Goal: Navigation & Orientation: Find specific page/section

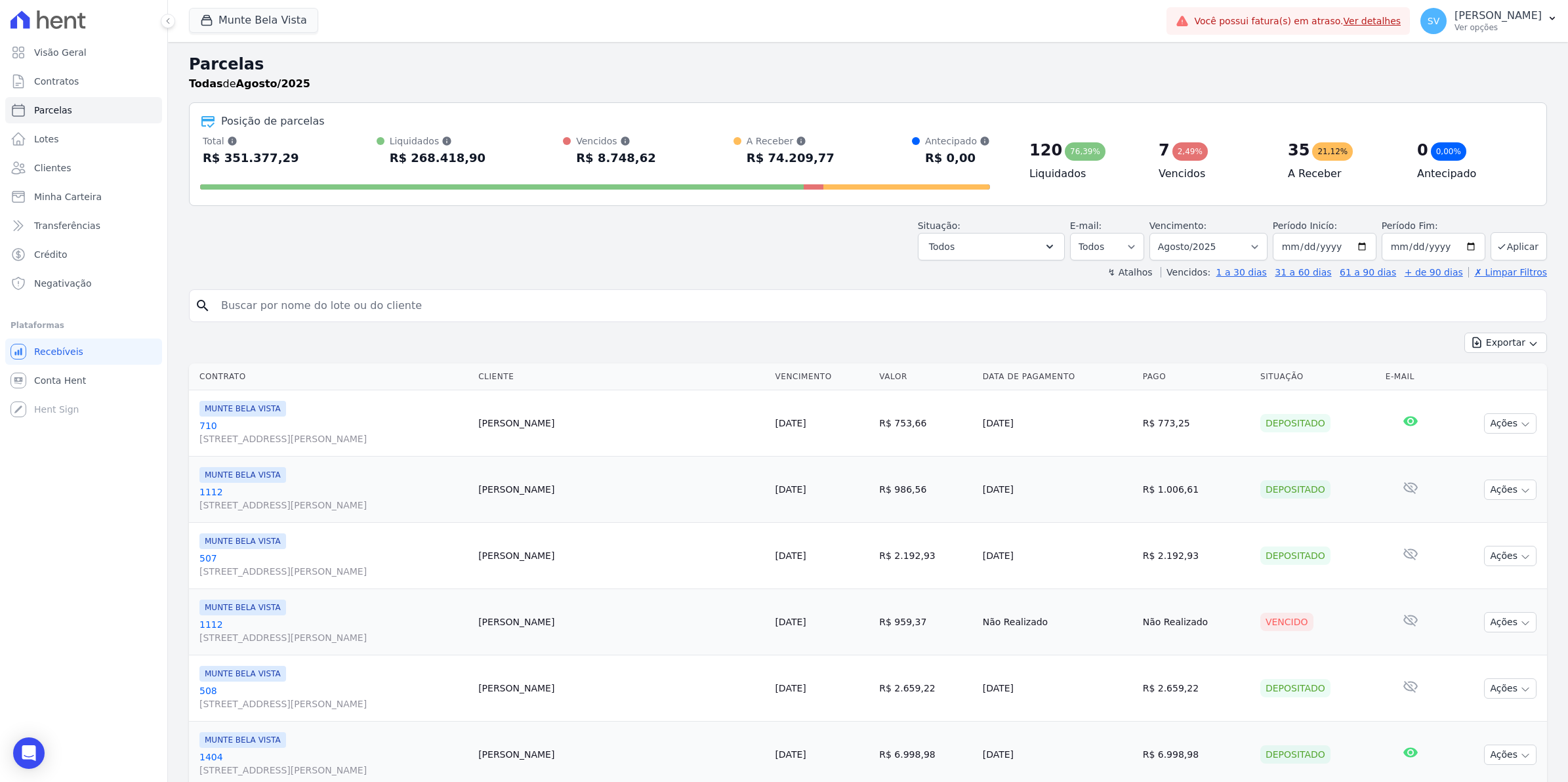
select select
click at [56, 382] on span "Conta Hent" at bounding box center [60, 381] width 52 height 13
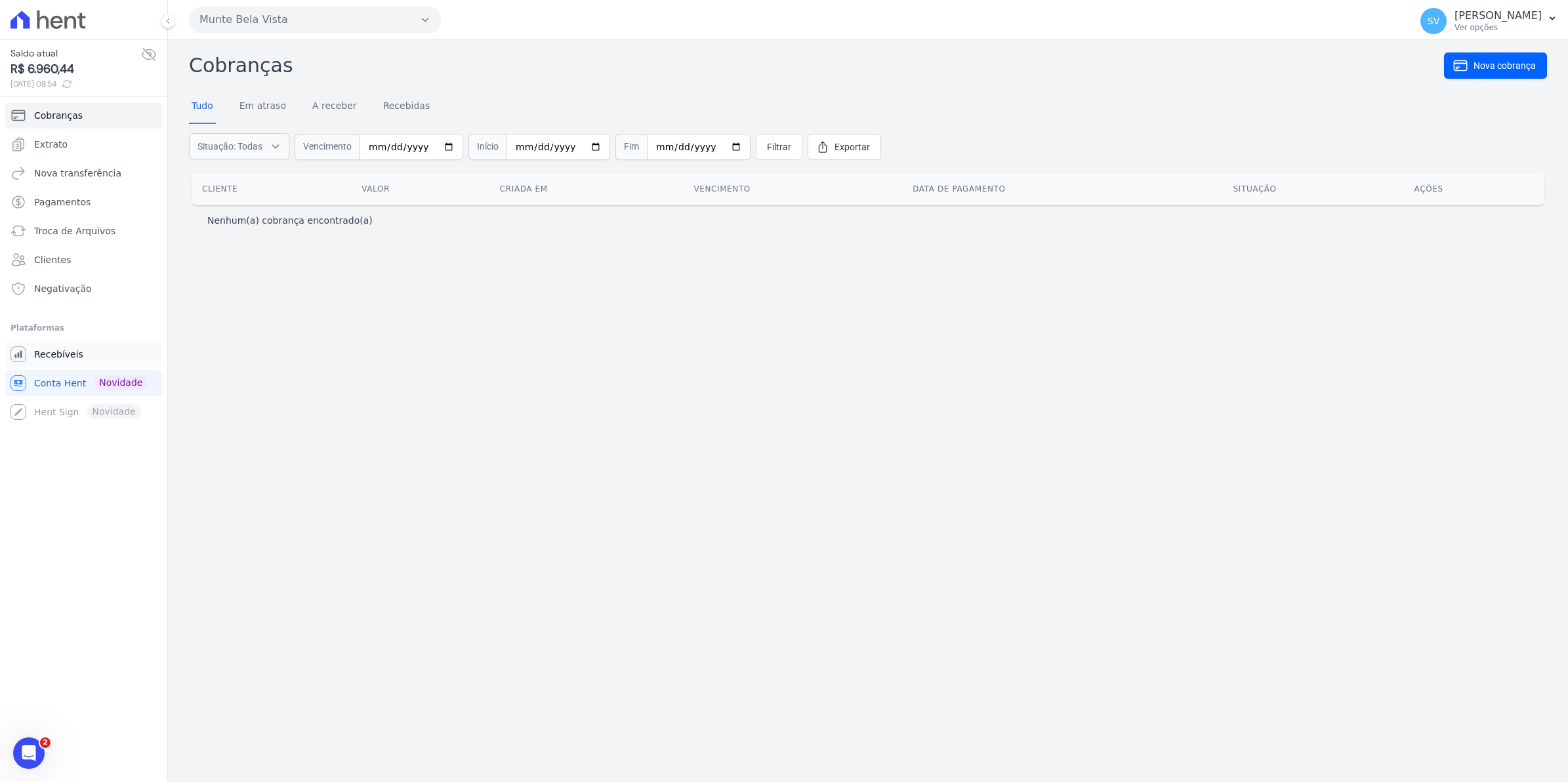
click at [31, 357] on link "Recebíveis" at bounding box center [84, 354] width 157 height 26
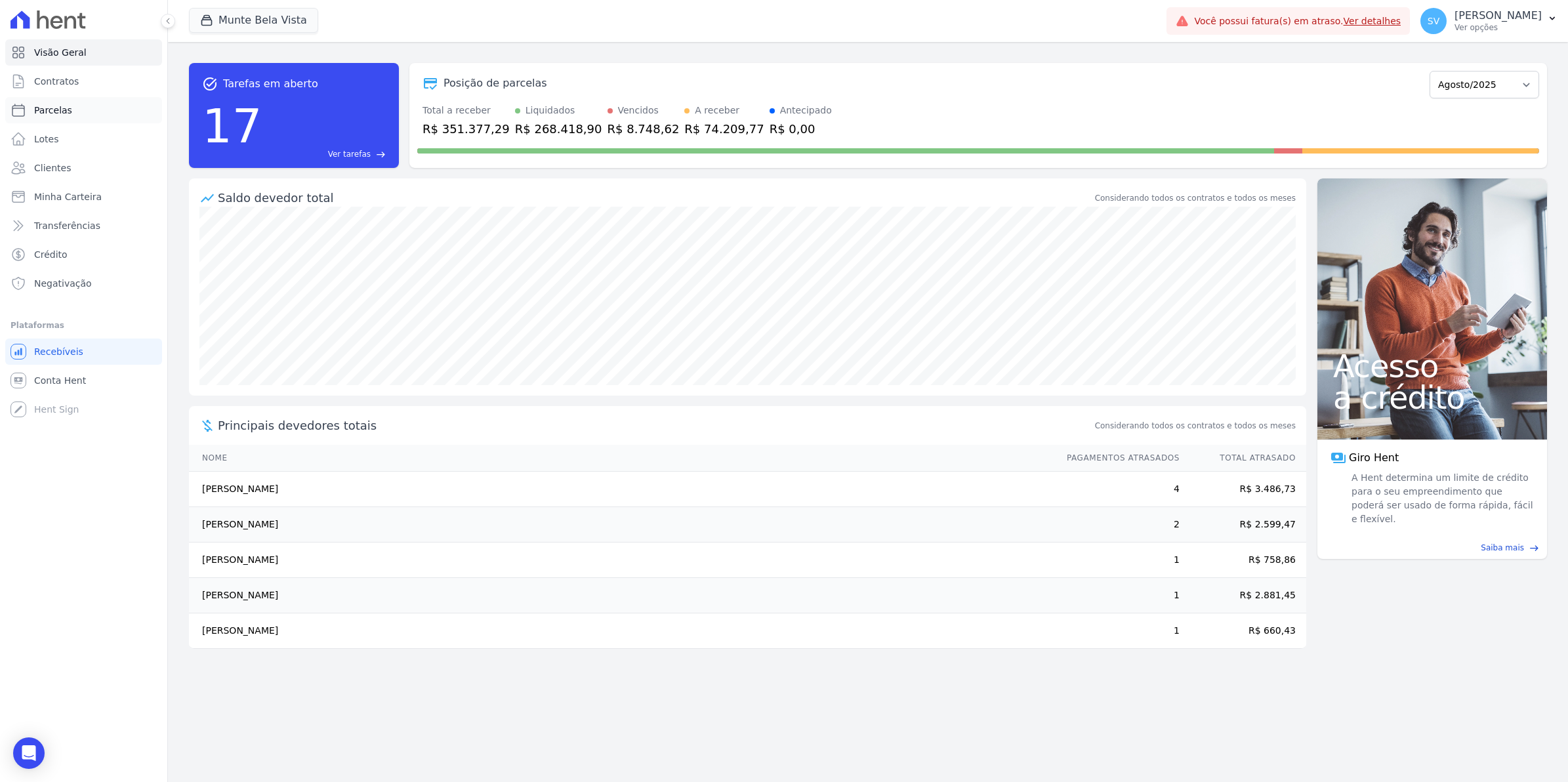
click at [39, 108] on span "Parcelas" at bounding box center [53, 110] width 38 height 13
select select
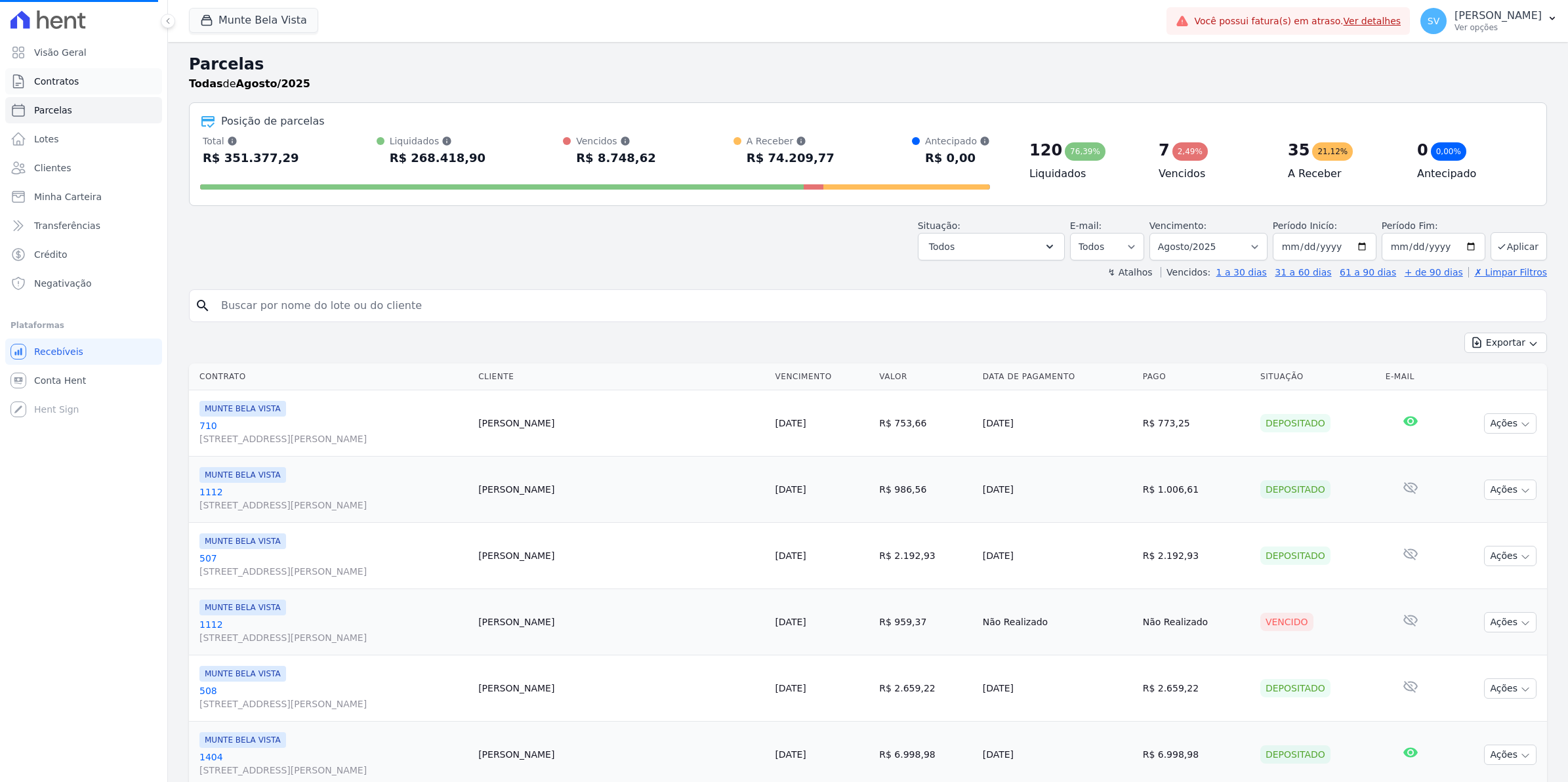
select select
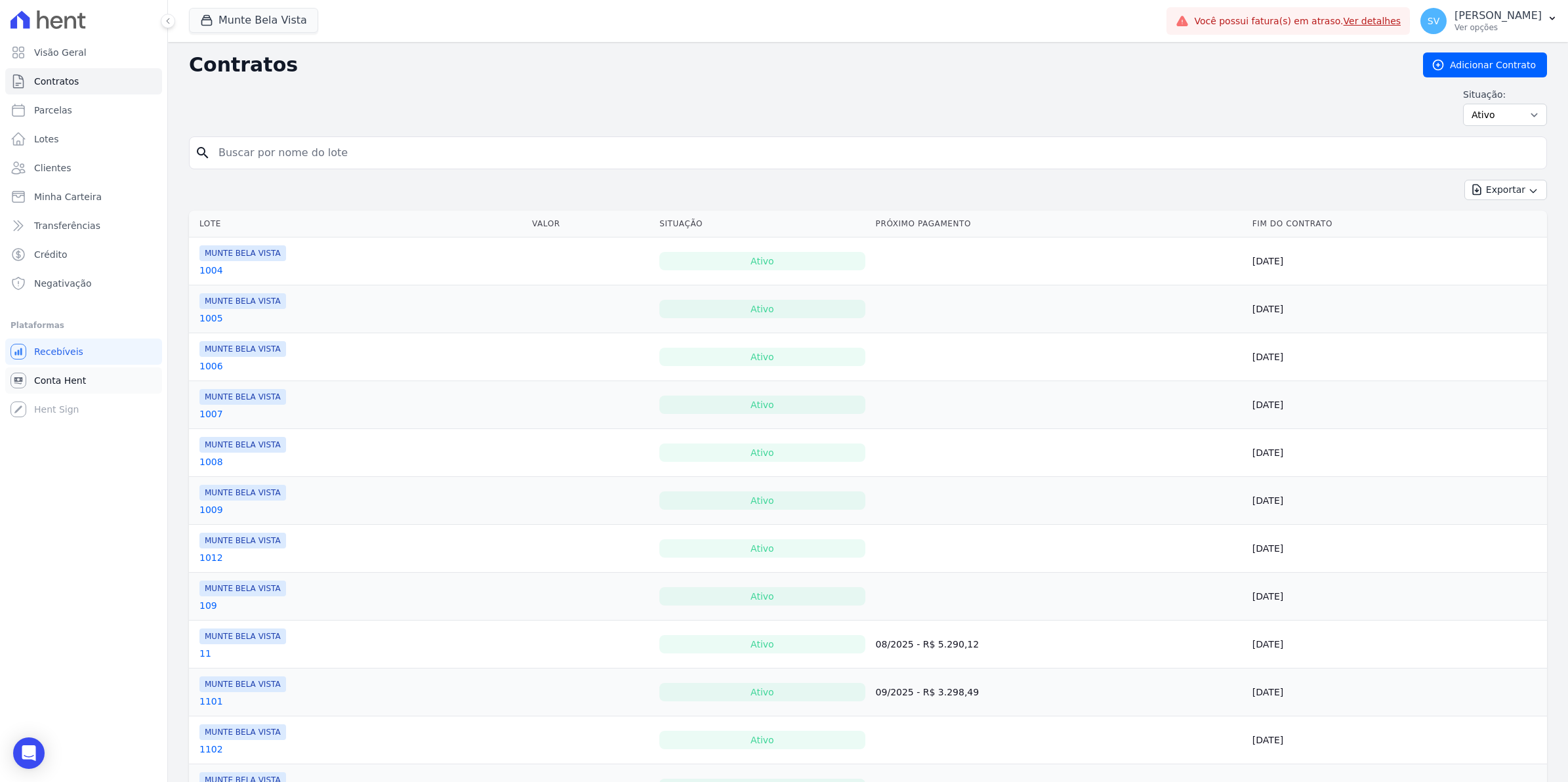
click at [47, 382] on span "Conta Hent" at bounding box center [60, 381] width 52 height 13
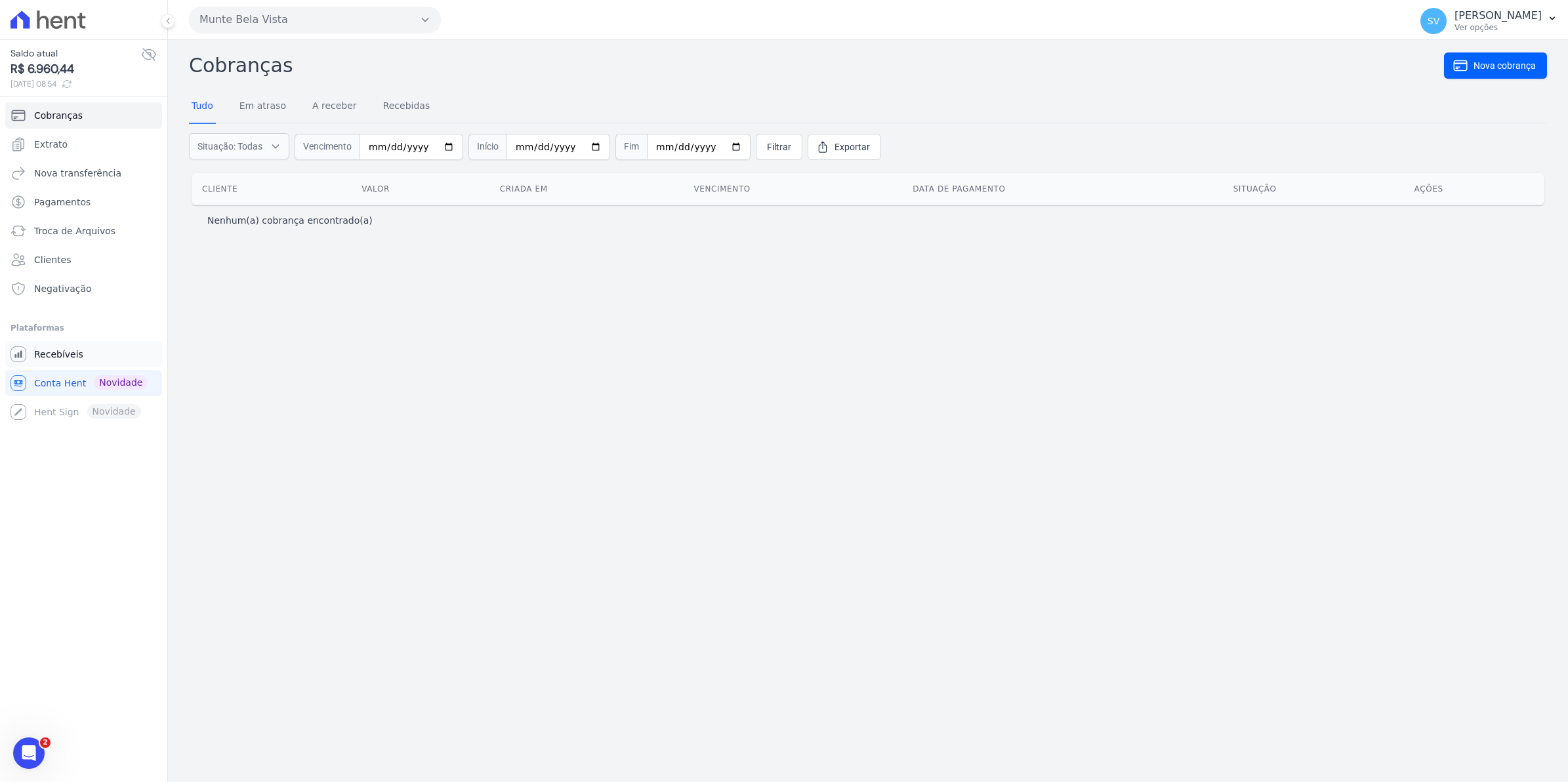
click at [67, 353] on span "Recebíveis" at bounding box center [58, 354] width 49 height 13
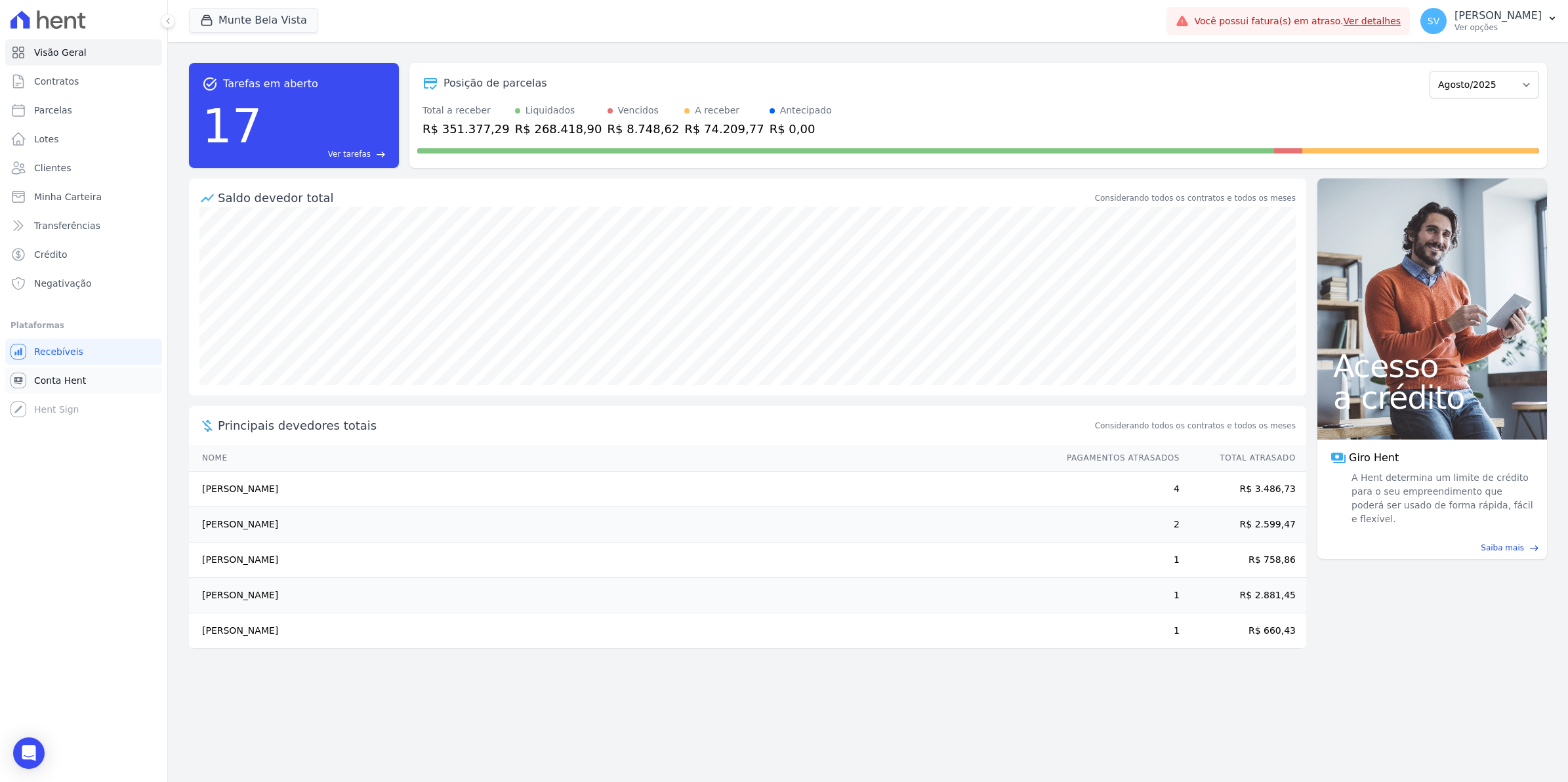
click at [57, 385] on span "Conta Hent" at bounding box center [60, 381] width 52 height 13
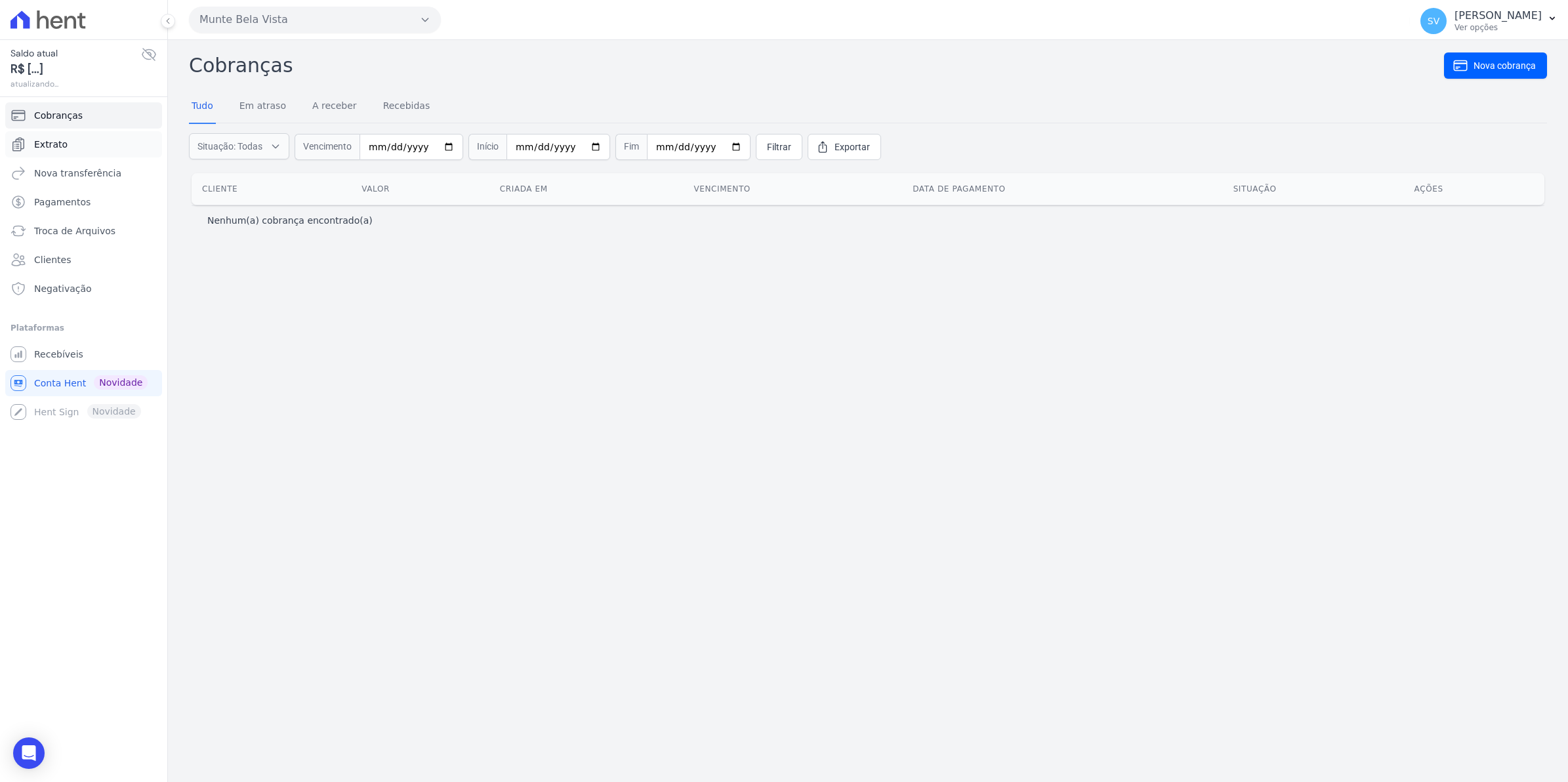
click at [53, 146] on span "Extrato" at bounding box center [51, 144] width 34 height 13
